Goal: Entertainment & Leisure: Consume media (video, audio)

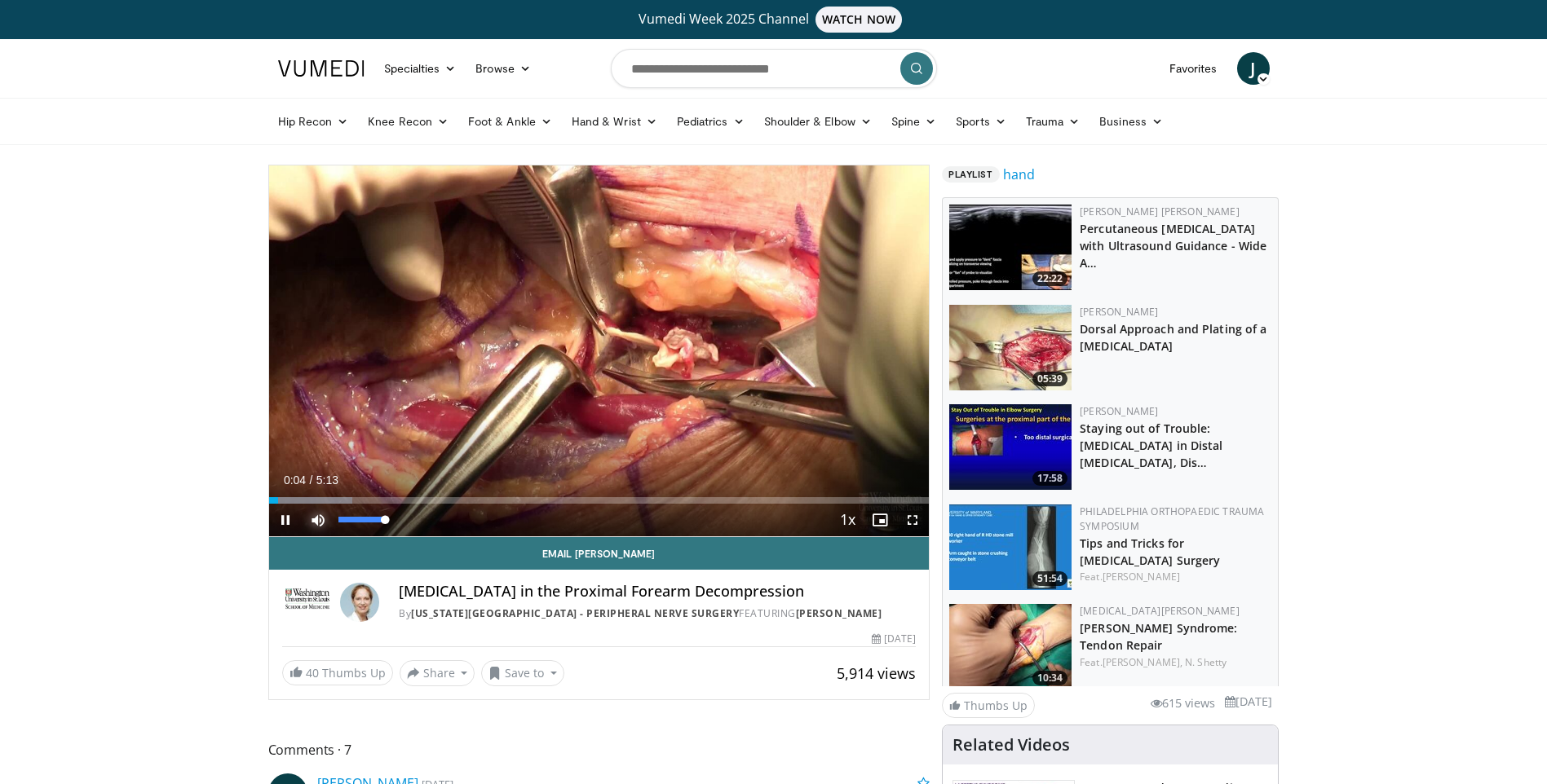
click at [320, 519] on span "Video Player" at bounding box center [318, 519] width 32 height 32
click at [330, 498] on div "Progress Bar" at bounding box center [331, 500] width 2 height 7
click at [368, 503] on div "Progress Bar" at bounding box center [367, 500] width 2 height 7
click at [430, 522] on video-js "**********" at bounding box center [599, 351] width 660 height 371
click at [427, 499] on div "Progress Bar" at bounding box center [428, 500] width 2 height 7
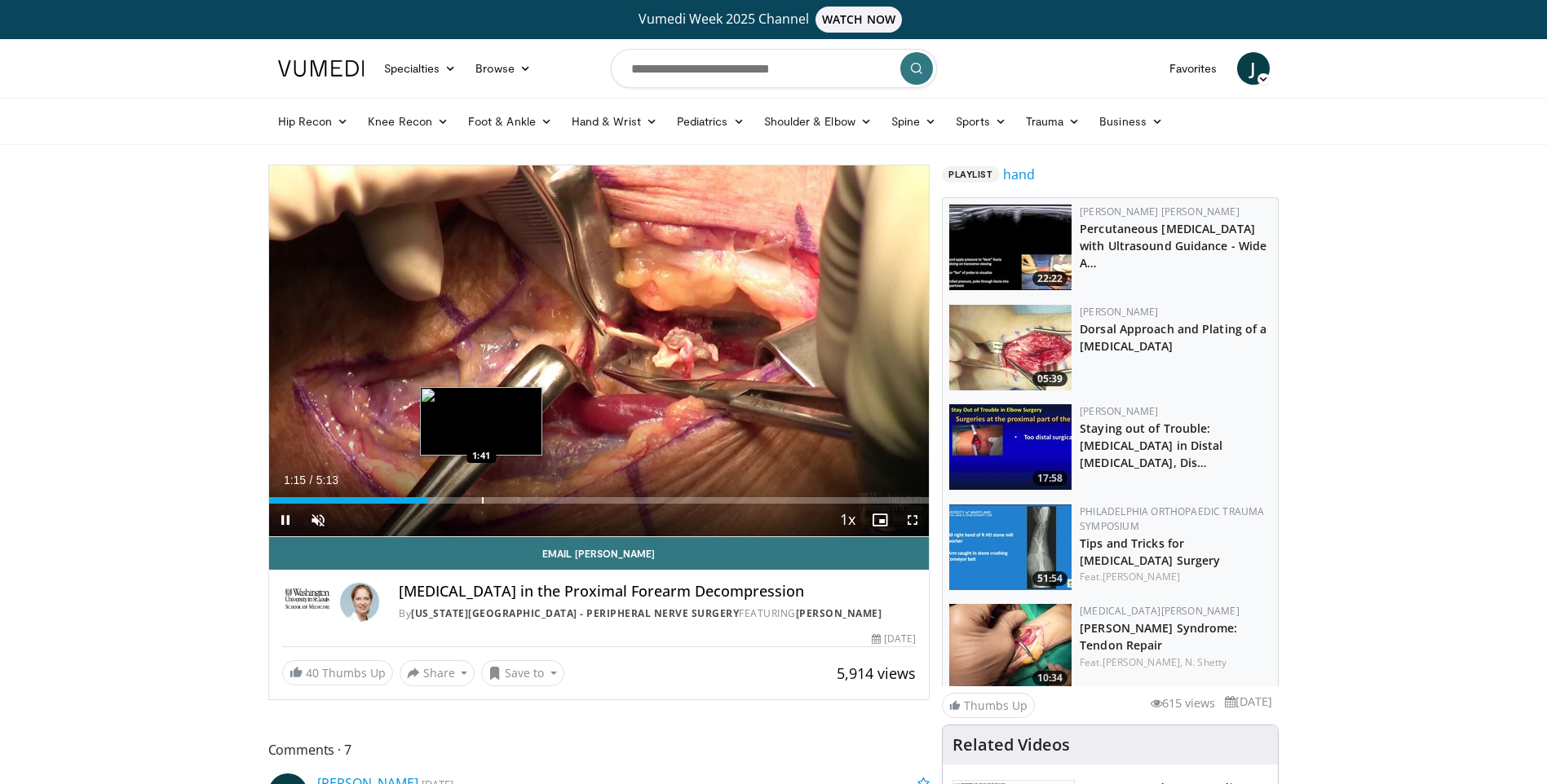
click at [483, 501] on div "Progress Bar" at bounding box center [483, 500] width 2 height 7
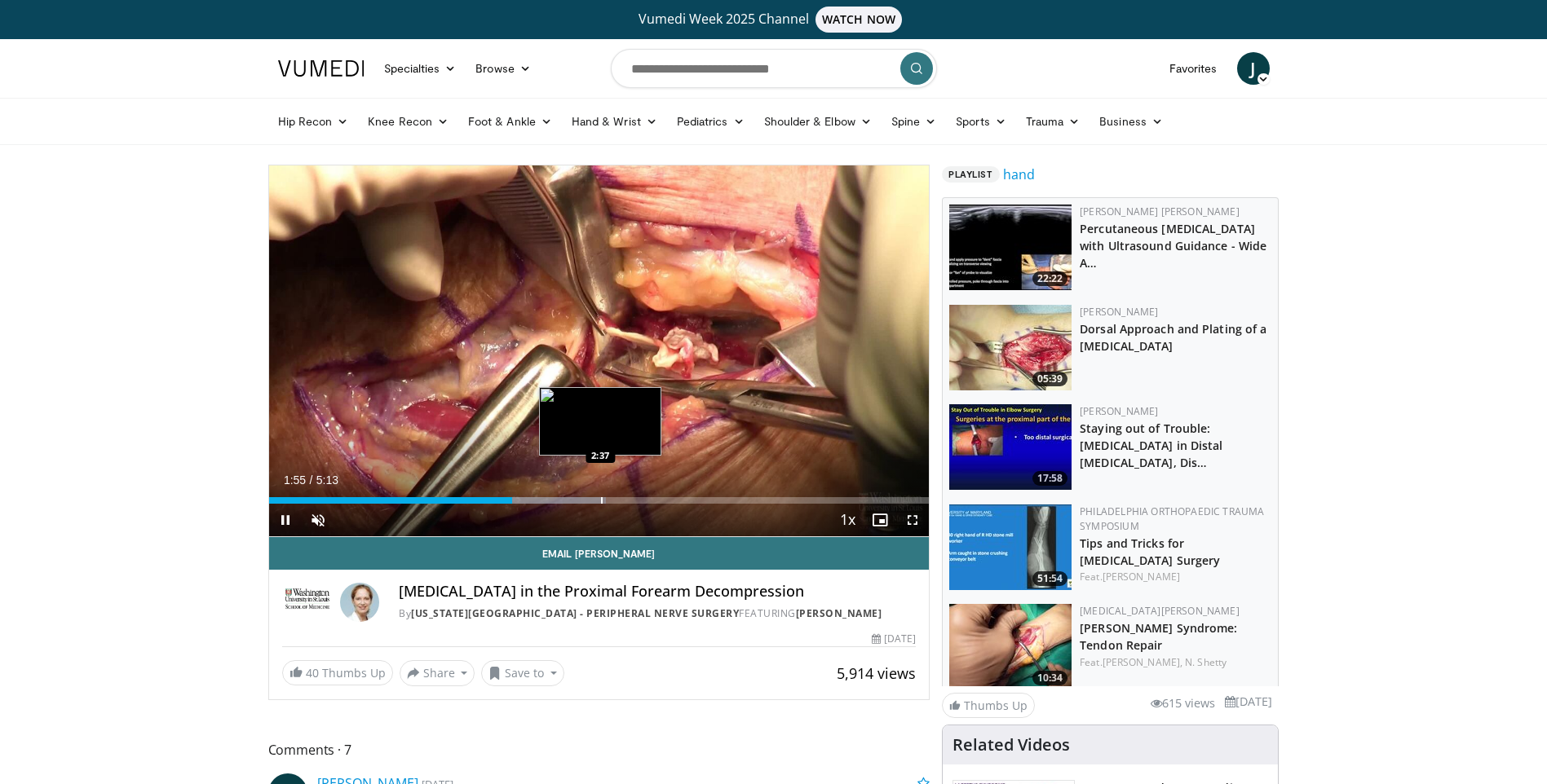
click at [601, 493] on div "Loaded : 51.02% 1:55 2:37" at bounding box center [599, 495] width 660 height 16
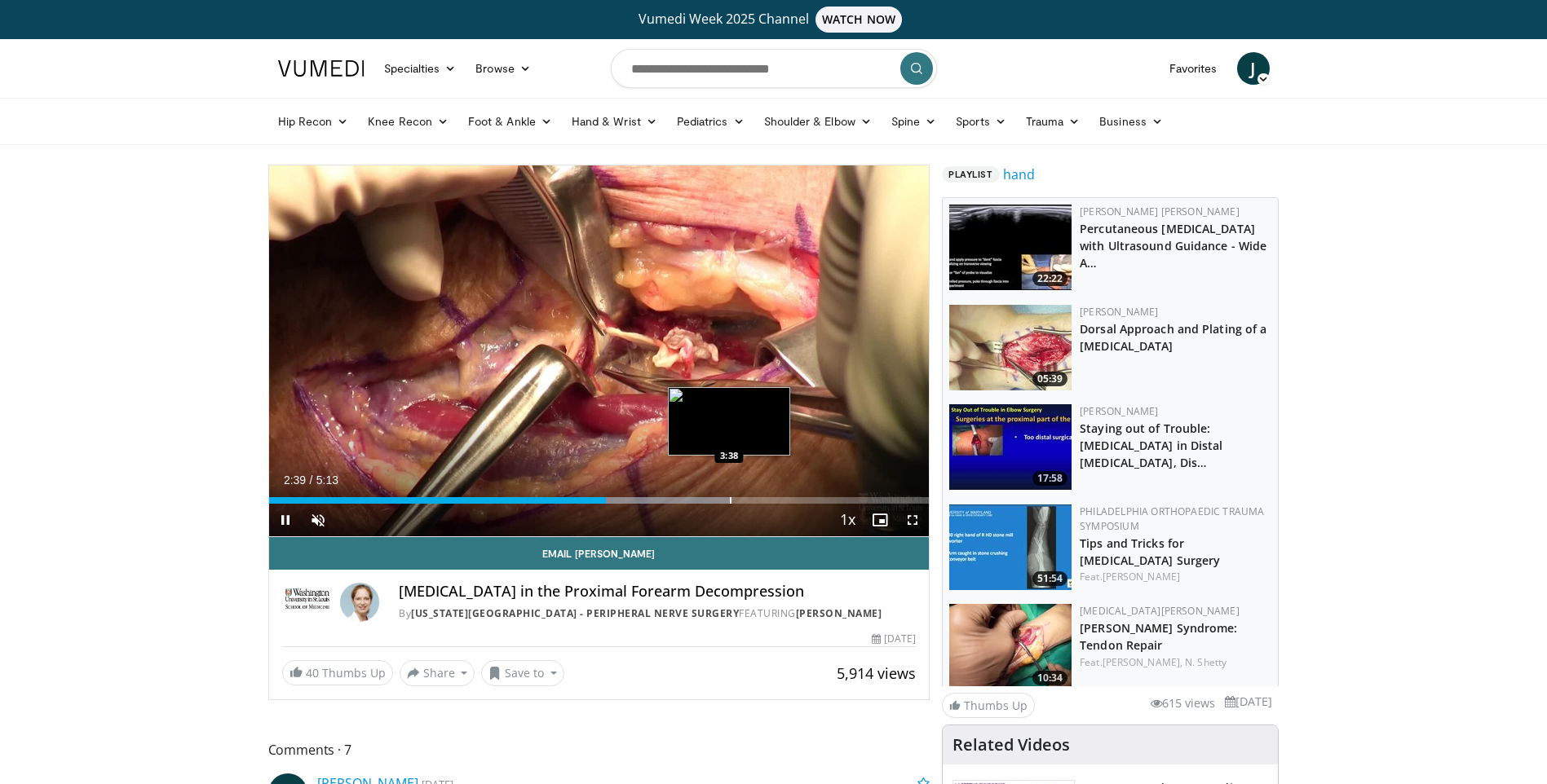
click at [730, 503] on div "Progress Bar" at bounding box center [730, 500] width 2 height 7
click at [774, 495] on div "Loaded : 82.91% 3:40 3:59" at bounding box center [599, 495] width 660 height 16
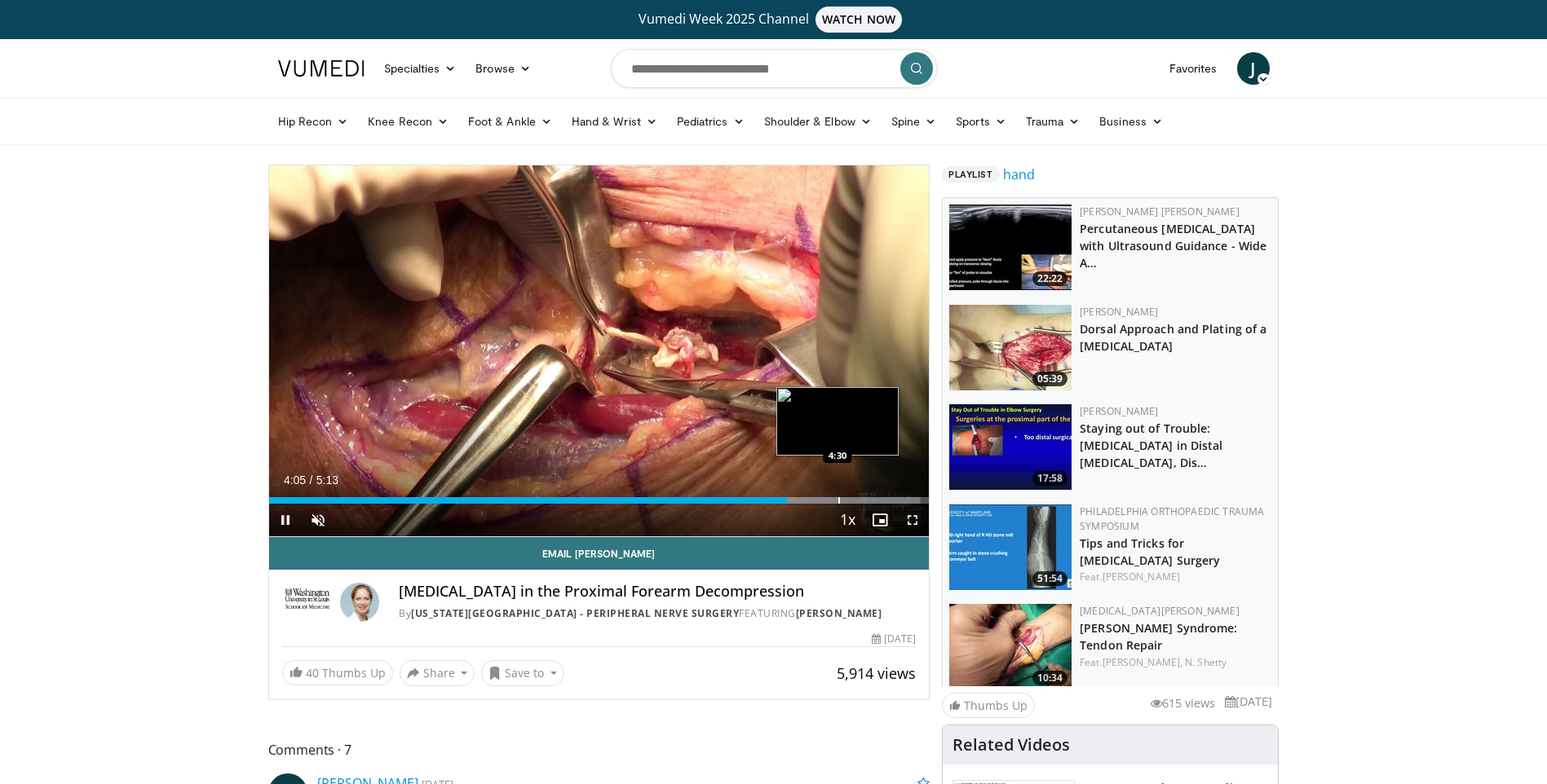
click at [840, 499] on div "Progress Bar" at bounding box center [839, 500] width 2 height 7
click at [872, 506] on span "Video Player" at bounding box center [879, 519] width 32 height 32
